Goal: Use online tool/utility: Utilize a website feature to perform a specific function

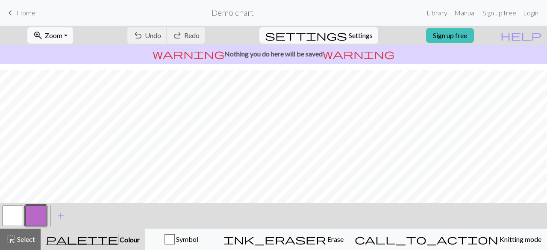
click at [29, 214] on button "button" at bounding box center [36, 215] width 21 height 21
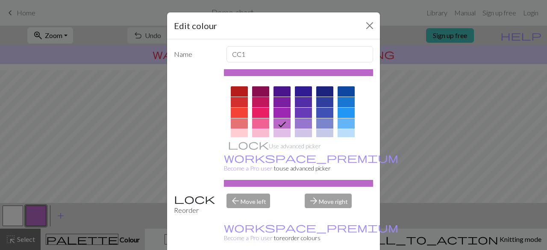
click at [255, 89] on div at bounding box center [260, 91] width 17 height 10
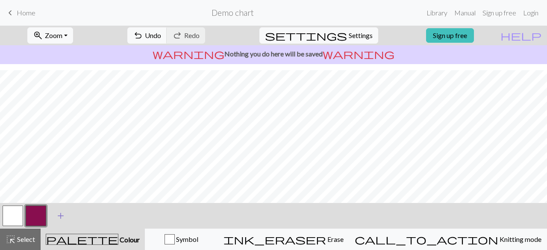
click at [59, 213] on span "add" at bounding box center [61, 216] width 10 height 12
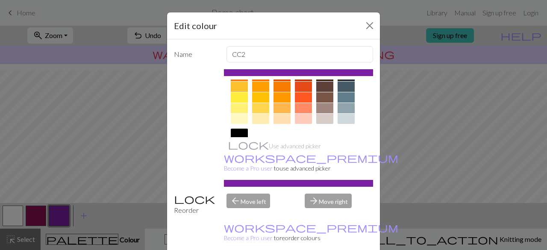
scroll to position [185, 0]
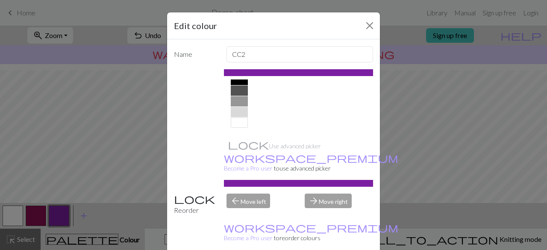
click at [239, 99] on div at bounding box center [239, 101] width 17 height 10
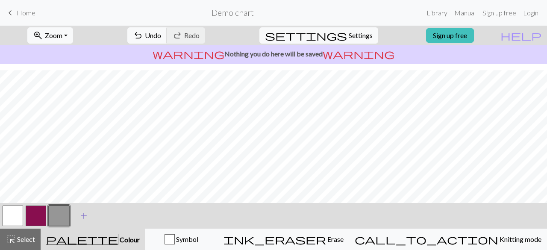
click at [78, 212] on button "add Add a colour" at bounding box center [83, 215] width 21 height 21
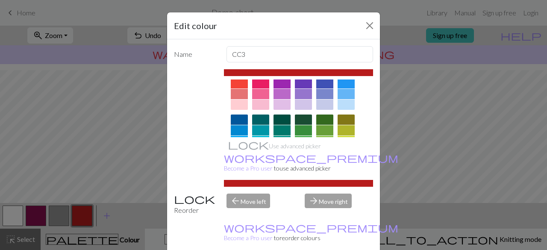
scroll to position [29, 0]
click at [231, 104] on div at bounding box center [239, 105] width 17 height 10
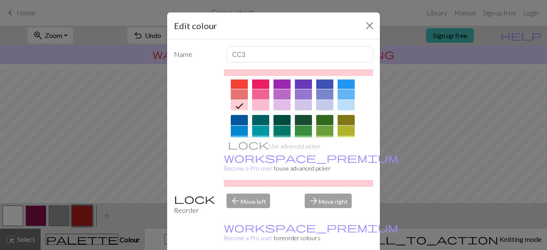
click at [257, 105] on div at bounding box center [260, 105] width 17 height 10
click at [239, 103] on div at bounding box center [239, 105] width 17 height 10
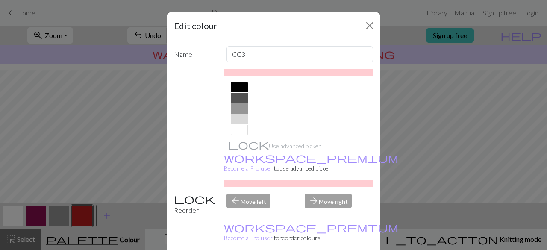
scroll to position [185, 0]
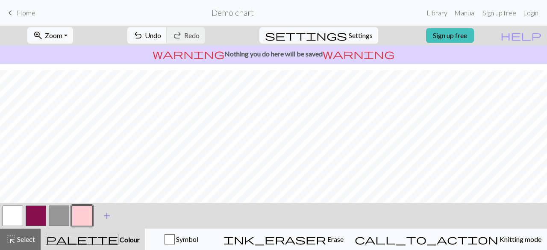
click at [104, 210] on span "add" at bounding box center [107, 216] width 10 height 12
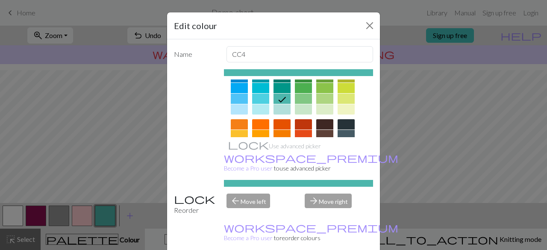
scroll to position [85, 0]
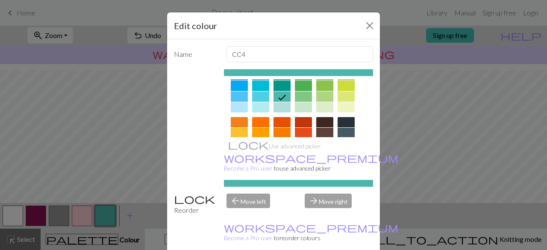
click at [276, 106] on div at bounding box center [281, 107] width 17 height 10
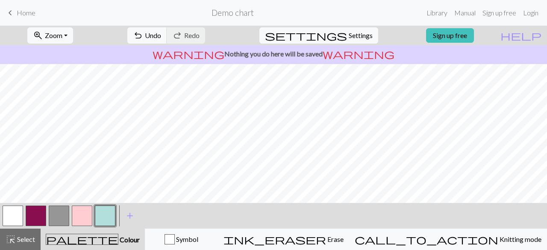
scroll to position [173, 0]
click at [56, 215] on button "button" at bounding box center [59, 215] width 21 height 21
click at [85, 215] on button "button" at bounding box center [82, 215] width 21 height 21
click at [58, 214] on button "button" at bounding box center [59, 215] width 21 height 21
click at [85, 212] on button "button" at bounding box center [82, 215] width 21 height 21
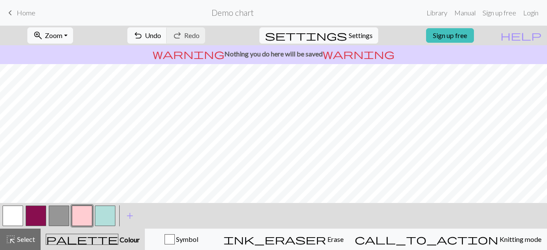
click at [59, 217] on button "button" at bounding box center [59, 215] width 21 height 21
click at [9, 217] on button "button" at bounding box center [13, 215] width 21 height 21
click at [36, 214] on button "button" at bounding box center [36, 215] width 21 height 21
click at [79, 213] on button "button" at bounding box center [82, 215] width 21 height 21
click at [15, 208] on button "button" at bounding box center [13, 215] width 21 height 21
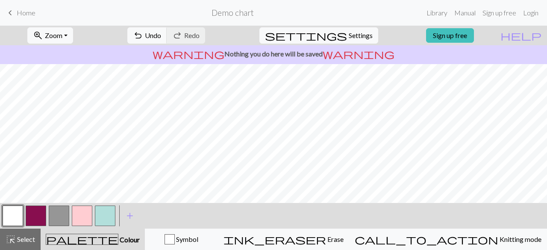
click at [37, 215] on button "button" at bounding box center [36, 215] width 21 height 21
click at [57, 216] on button "button" at bounding box center [59, 215] width 21 height 21
click at [79, 216] on button "button" at bounding box center [82, 215] width 21 height 21
click at [40, 211] on button "button" at bounding box center [36, 215] width 21 height 21
click at [13, 213] on button "button" at bounding box center [13, 215] width 21 height 21
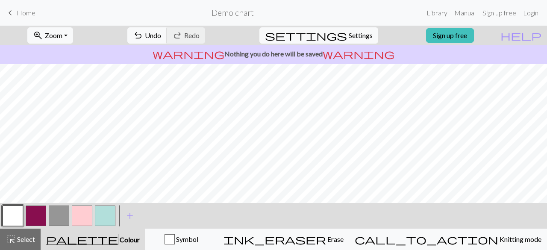
click at [58, 210] on button "button" at bounding box center [59, 215] width 21 height 21
click at [37, 215] on button "button" at bounding box center [36, 215] width 21 height 21
click at [61, 219] on button "button" at bounding box center [59, 215] width 21 height 21
click at [35, 209] on button "button" at bounding box center [36, 215] width 21 height 21
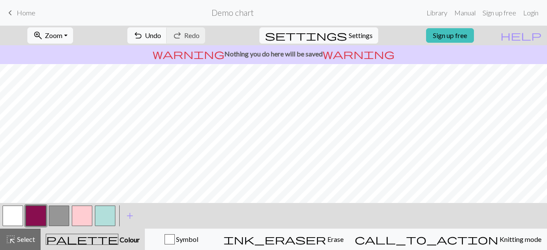
scroll to position [163, 0]
click at [62, 209] on button "button" at bounding box center [59, 215] width 21 height 21
click at [104, 215] on button "button" at bounding box center [105, 215] width 21 height 21
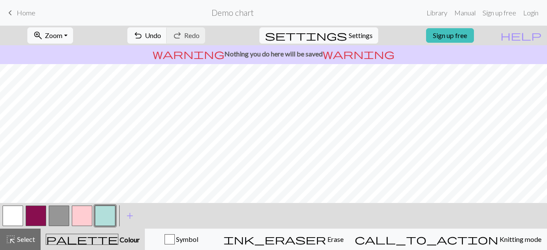
click at [59, 213] on button "button" at bounding box center [59, 215] width 21 height 21
click at [104, 217] on button "button" at bounding box center [105, 215] width 21 height 21
click at [80, 214] on button "button" at bounding box center [82, 215] width 21 height 21
click at [60, 214] on button "button" at bounding box center [59, 215] width 21 height 21
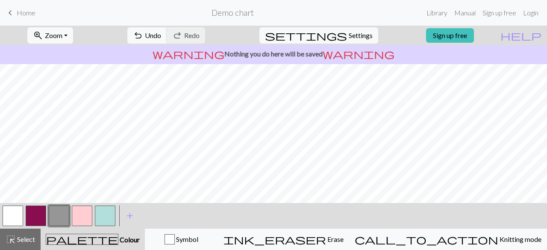
click at [9, 211] on button "button" at bounding box center [13, 215] width 21 height 21
click at [64, 214] on button "button" at bounding box center [59, 215] width 21 height 21
click at [80, 217] on button "button" at bounding box center [82, 215] width 21 height 21
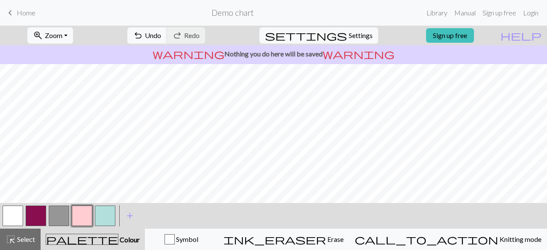
click at [59, 215] on button "button" at bounding box center [59, 215] width 21 height 21
click at [15, 211] on button "button" at bounding box center [13, 215] width 21 height 21
click at [83, 212] on button "button" at bounding box center [82, 215] width 21 height 21
click at [18, 214] on button "button" at bounding box center [13, 215] width 21 height 21
click at [87, 209] on button "button" at bounding box center [82, 215] width 21 height 21
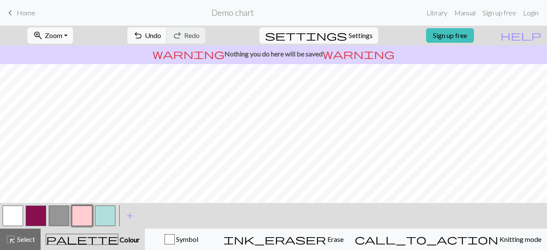
click at [37, 216] on button "button" at bounding box center [36, 215] width 21 height 21
click at [60, 218] on button "button" at bounding box center [59, 215] width 21 height 21
click at [60, 216] on button "button" at bounding box center [59, 215] width 21 height 21
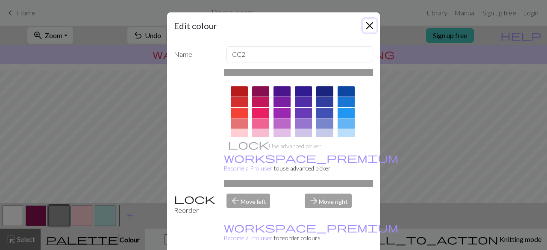
click at [370, 23] on button "Close" at bounding box center [370, 26] width 14 height 14
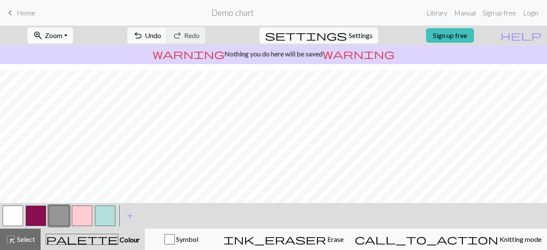
click at [41, 215] on button "button" at bounding box center [36, 215] width 21 height 21
click at [12, 211] on button "button" at bounding box center [13, 215] width 21 height 21
click at [33, 215] on button "button" at bounding box center [36, 215] width 21 height 21
